Goal: Check status: Check status

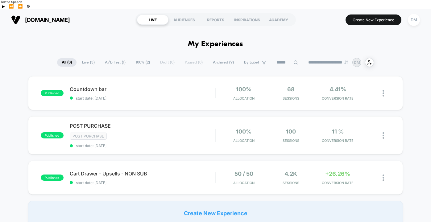
click at [194, 181] on span "start date: [DATE]" at bounding box center [143, 183] width 146 height 5
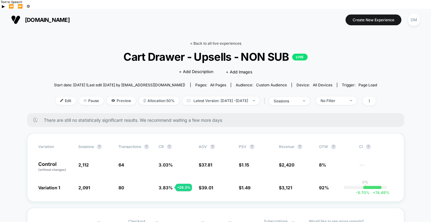
click at [219, 41] on link "< Back to all live experiences" at bounding box center [215, 43] width 51 height 5
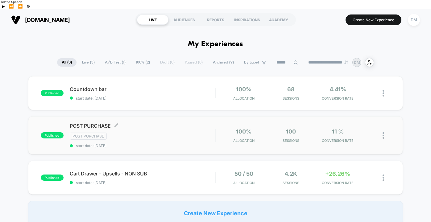
click at [180, 123] on div "POST PURCHASE Click to edit experience details Click to edit experience details…" at bounding box center [143, 135] width 146 height 25
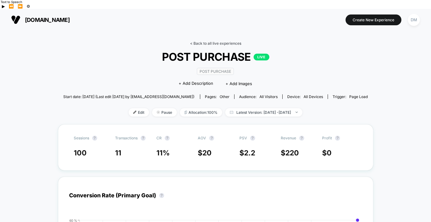
click at [200, 41] on link "< Back to all live experiences" at bounding box center [215, 43] width 51 height 5
